Goal: Find specific page/section: Find specific page/section

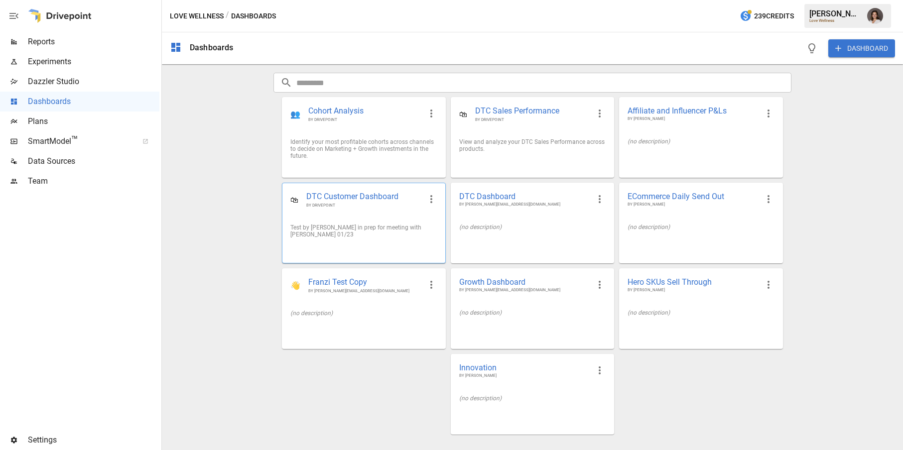
click at [389, 217] on div "Test by [PERSON_NAME] in prep for meeting with [PERSON_NAME] 01/23" at bounding box center [363, 231] width 162 height 30
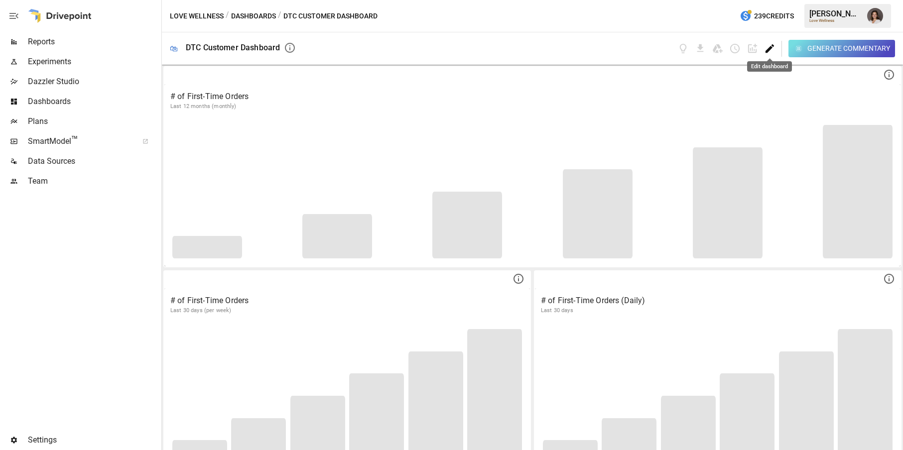
click at [767, 50] on icon "Edit dashboard" at bounding box center [770, 48] width 8 height 8
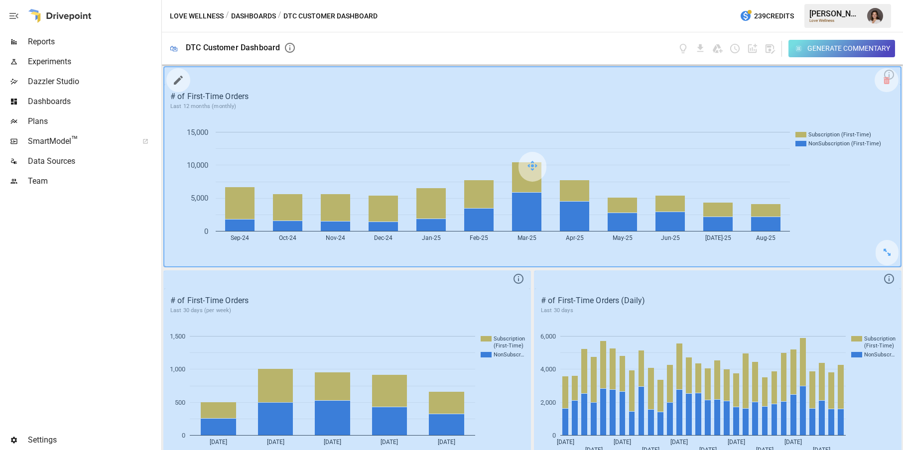
click at [180, 76] on icon "button" at bounding box center [178, 80] width 12 height 12
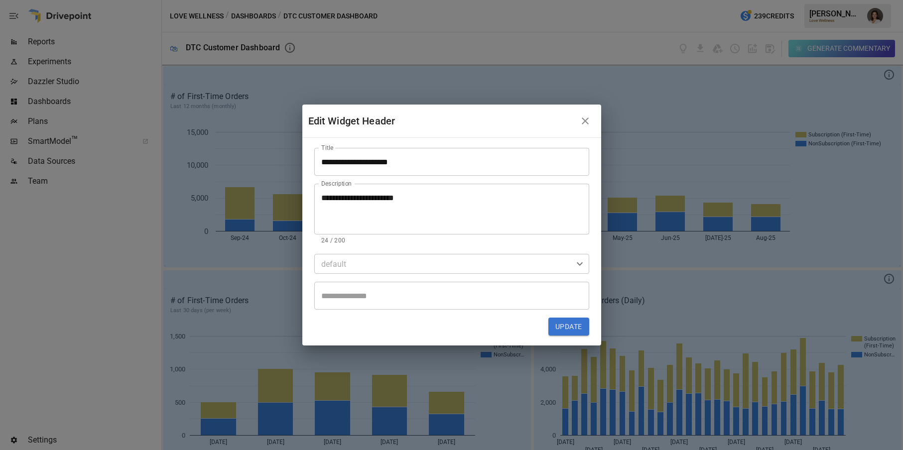
click at [362, 0] on body "Reports Experiments Dazzler Studio Dashboards Plans SmartModel ™ Data Sources T…" at bounding box center [451, 0] width 903 height 0
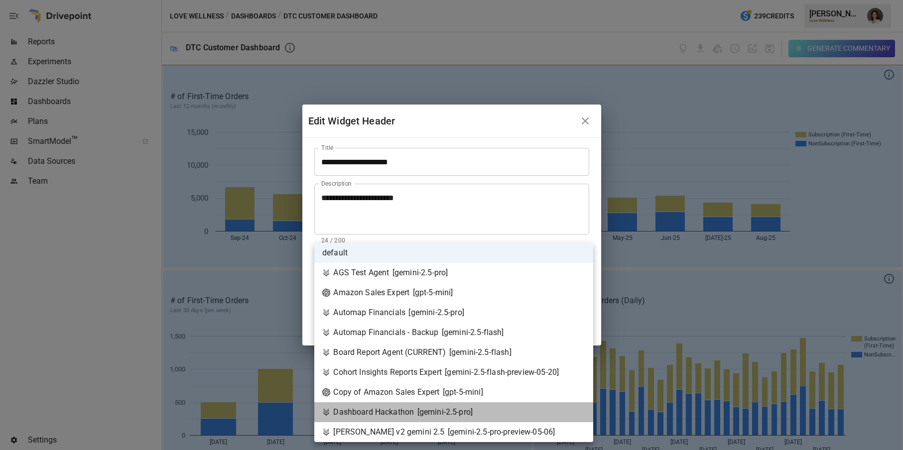
click at [403, 403] on li "Dashboard Hackathon [ gemini-2.5-pro ]" at bounding box center [453, 412] width 279 height 20
type input "**********"
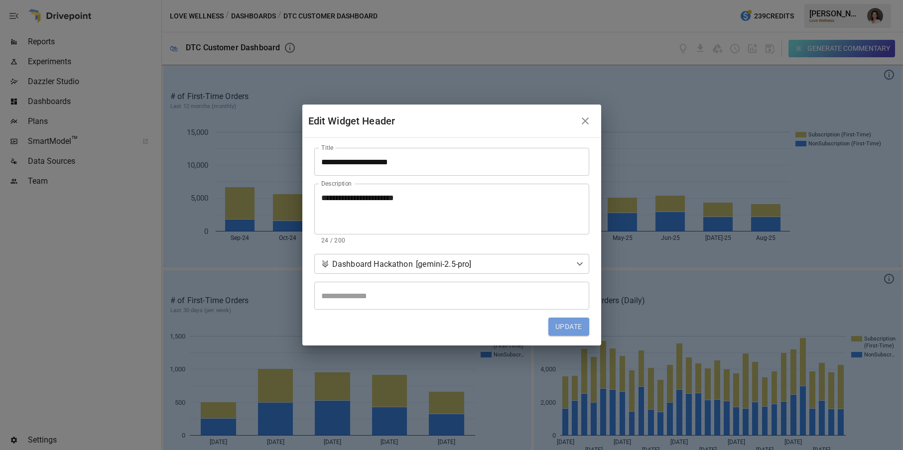
click at [559, 318] on button "Update" at bounding box center [568, 327] width 40 height 18
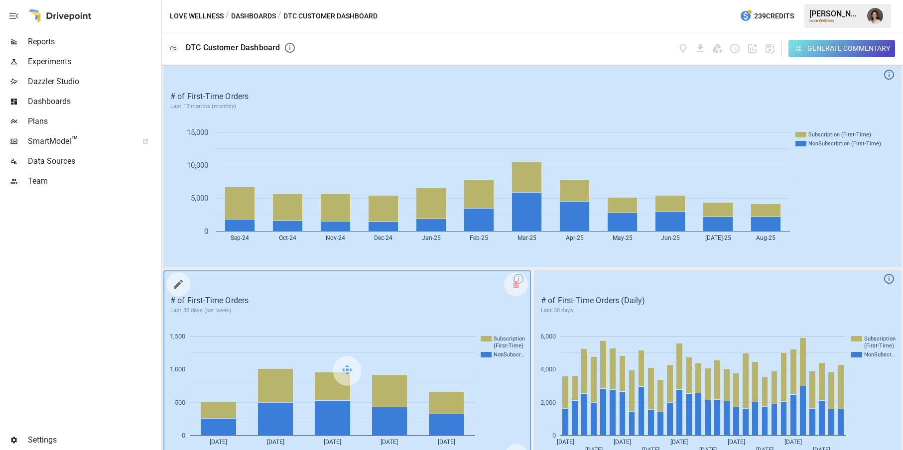
click at [179, 287] on icon "button" at bounding box center [178, 284] width 12 height 12
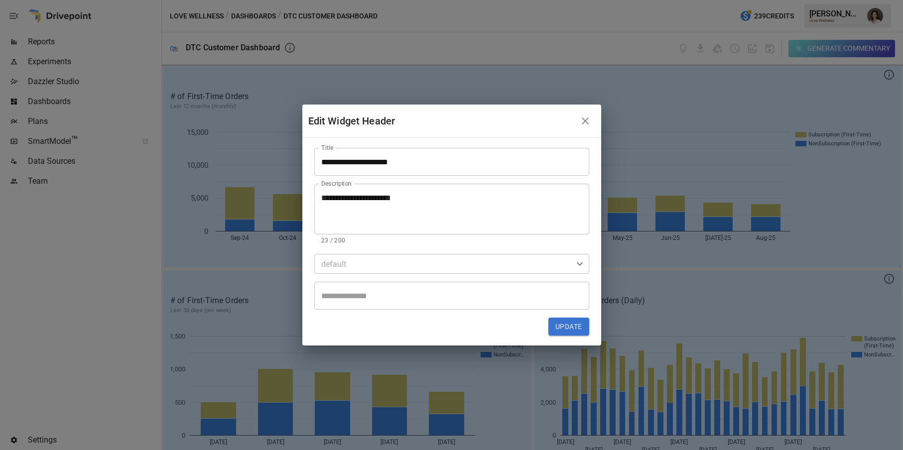
click at [362, 0] on body "Reports Experiments Dazzler Studio Dashboards Plans SmartModel ™ Data Sources T…" at bounding box center [451, 0] width 903 height 0
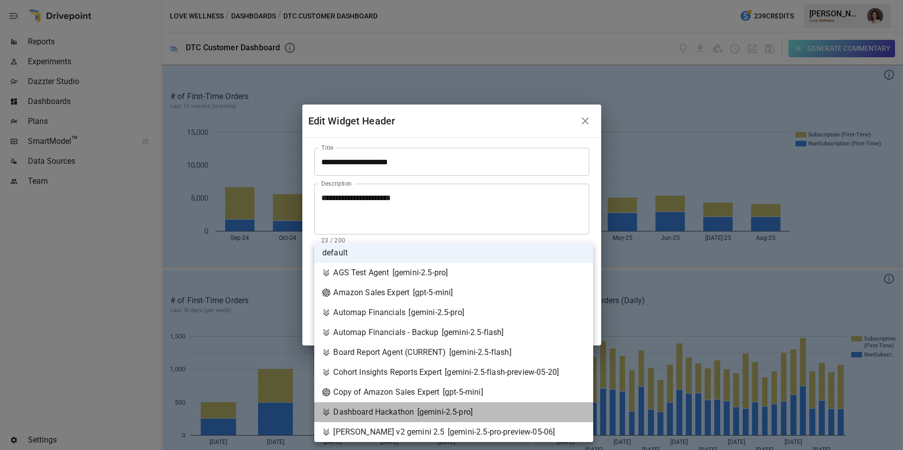
click at [380, 407] on div "Dashboard Hackathon [ gemini-2.5-pro ]" at bounding box center [397, 412] width 150 height 12
type input "**********"
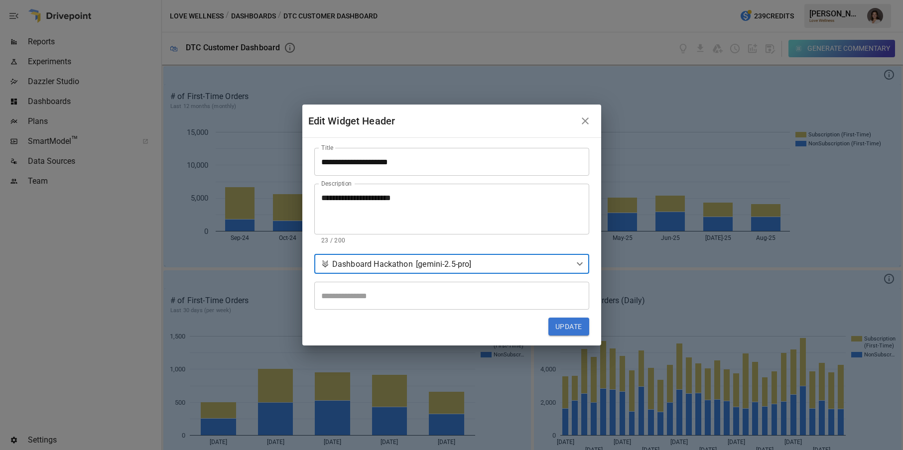
click at [570, 327] on button "Update" at bounding box center [568, 327] width 40 height 18
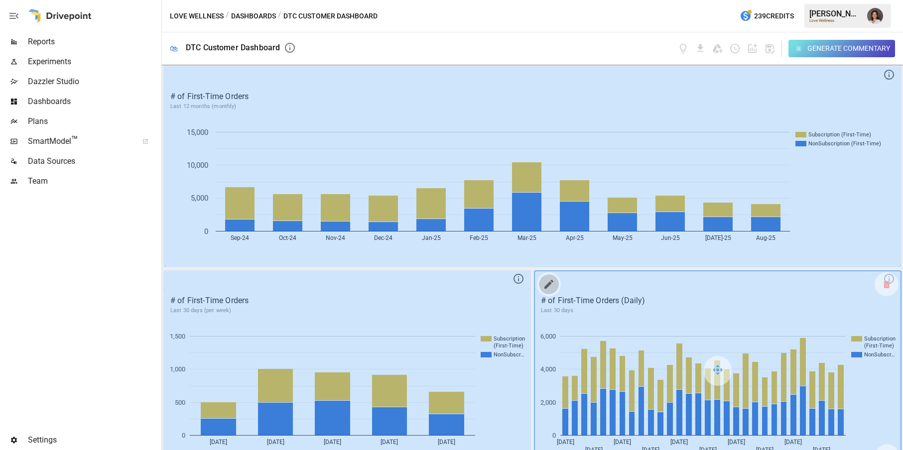
click at [549, 286] on icon "button" at bounding box center [549, 284] width 12 height 12
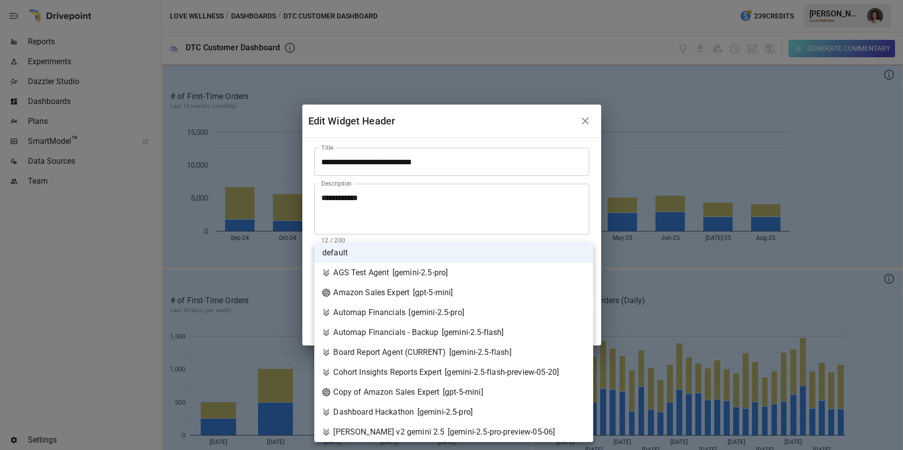
click at [400, 0] on body "Reports Experiments Dazzler Studio Dashboards Plans SmartModel ™ Data Sources T…" at bounding box center [451, 0] width 903 height 0
click at [415, 411] on div "Dashboard Hackathon [ gemini-2.5-pro ]" at bounding box center [397, 412] width 150 height 12
type input "**********"
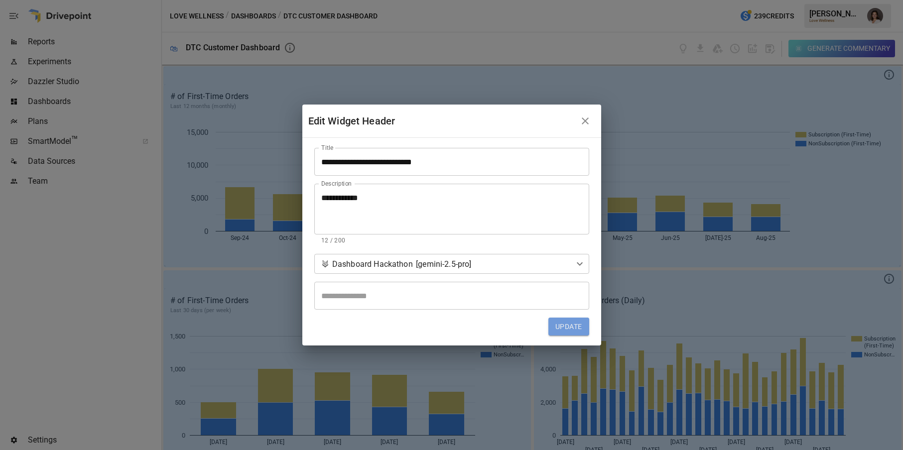
click at [568, 325] on button "Update" at bounding box center [568, 327] width 40 height 18
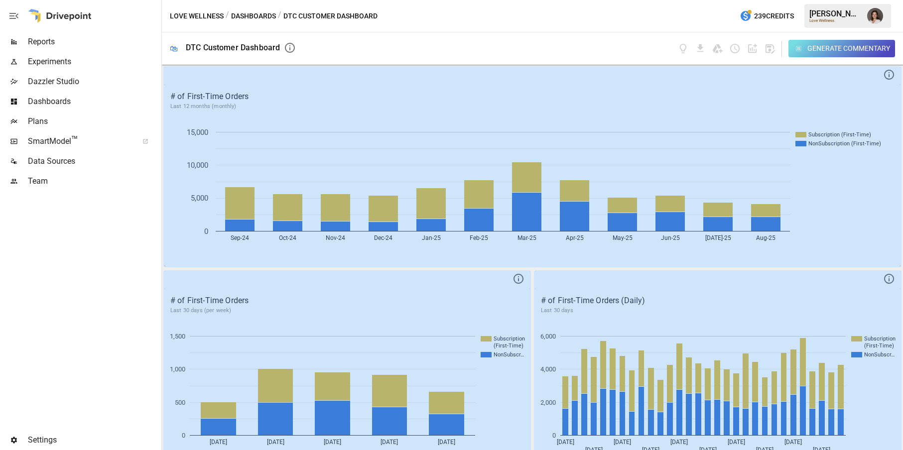
click at [772, 45] on icon "button" at bounding box center [770, 48] width 9 height 9
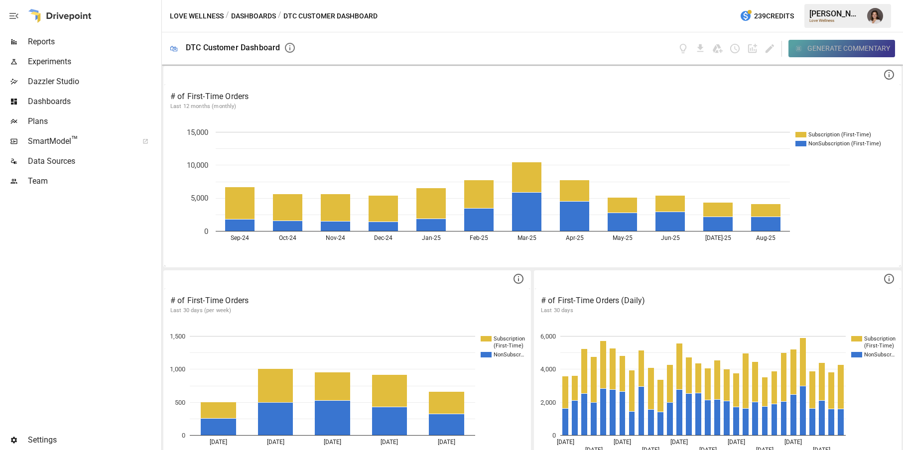
click at [810, 48] on div "Generate Commentary" at bounding box center [848, 48] width 83 height 12
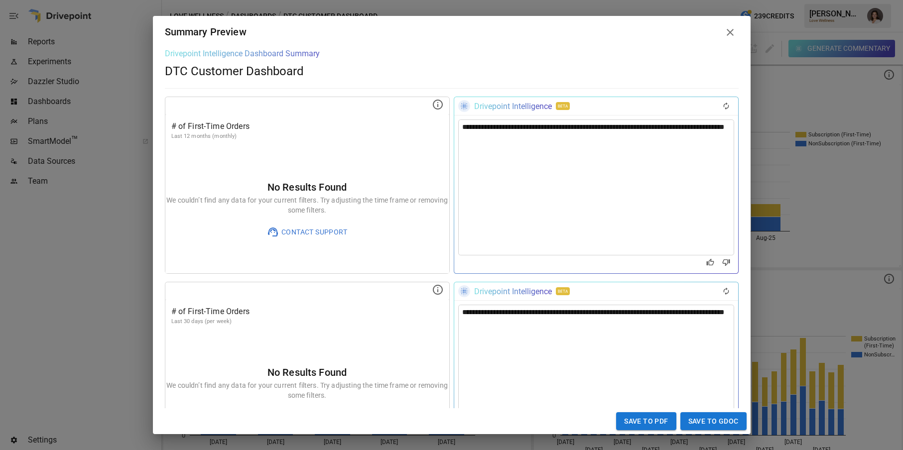
click at [731, 33] on icon at bounding box center [730, 32] width 7 height 7
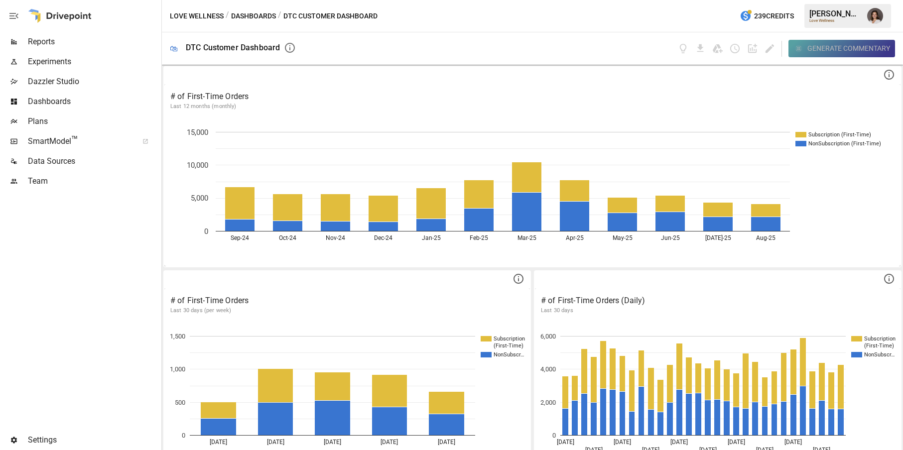
click at [823, 45] on div "Generate Commentary" at bounding box center [848, 48] width 83 height 12
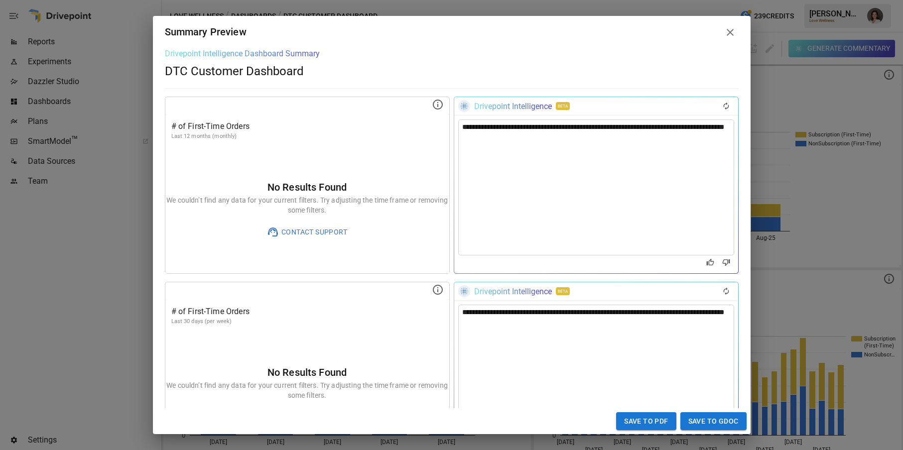
click at [294, 194] on h6 "No Results Found" at bounding box center [307, 187] width 284 height 16
click at [728, 34] on icon at bounding box center [730, 32] width 7 height 7
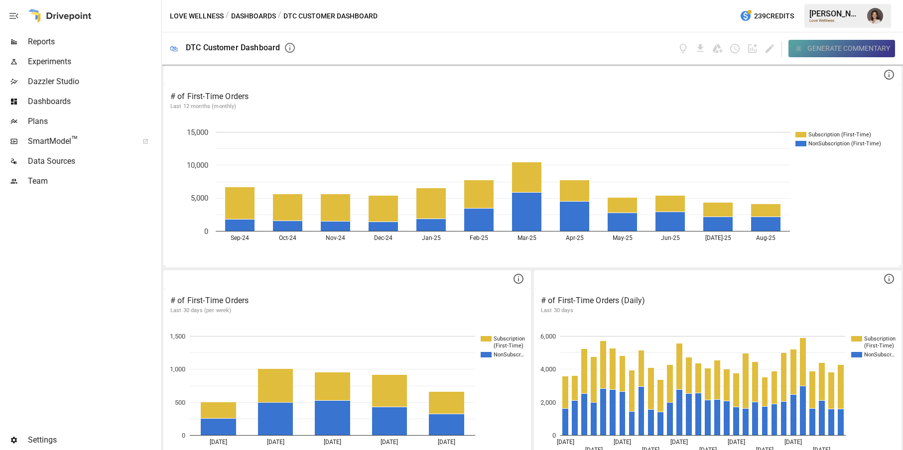
click at [832, 49] on div "Generate Commentary" at bounding box center [848, 48] width 83 height 12
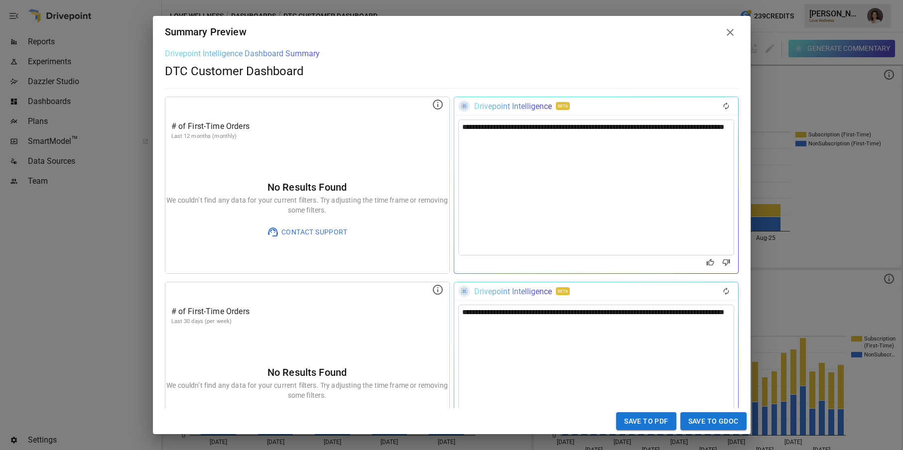
click at [730, 32] on icon at bounding box center [730, 32] width 7 height 7
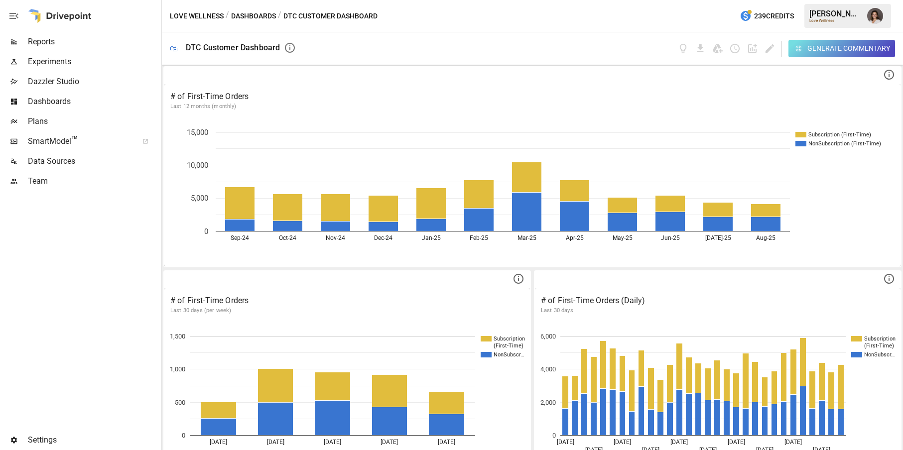
click at [250, 9] on div "Love Wellness / Dashboards / DTC Customer Dashboard 239 Credits [PERSON_NAME] L…" at bounding box center [532, 16] width 741 height 32
click at [263, 15] on button "Dashboards" at bounding box center [253, 16] width 45 height 12
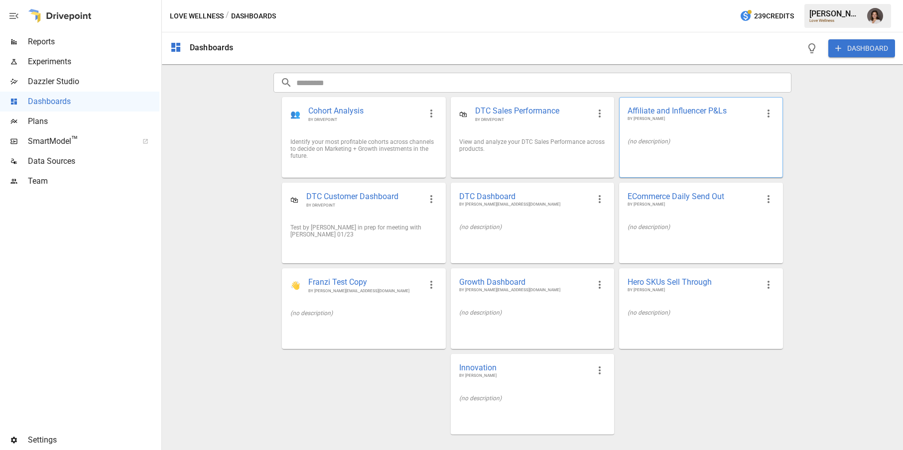
click at [670, 143] on div "(no description)" at bounding box center [701, 141] width 146 height 7
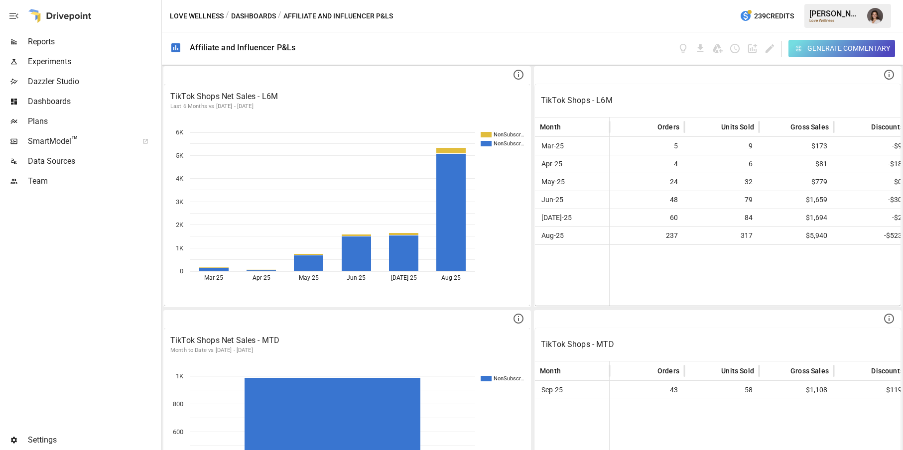
click at [816, 44] on div "Generate Commentary" at bounding box center [848, 48] width 83 height 12
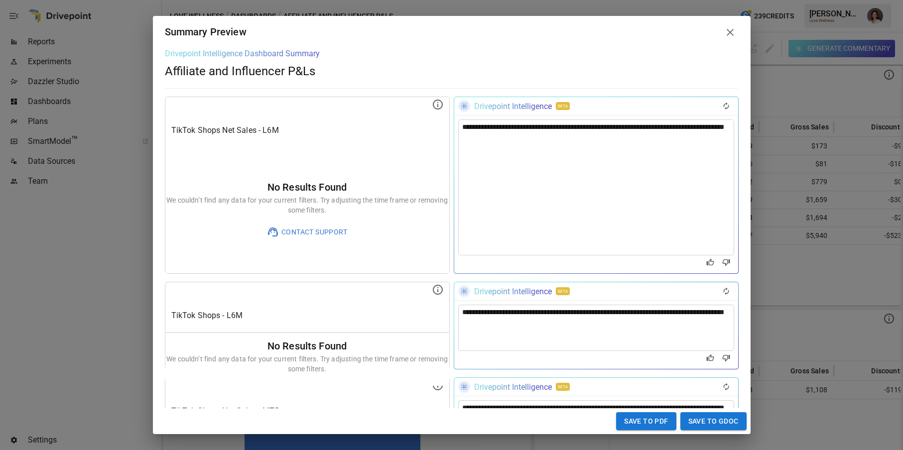
click at [728, 29] on icon at bounding box center [730, 32] width 12 height 12
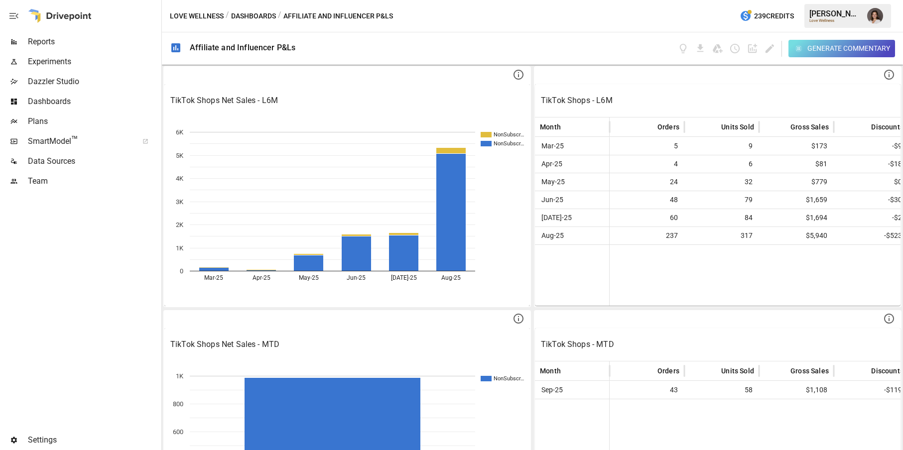
click at [259, 16] on button "Dashboards" at bounding box center [253, 16] width 45 height 12
